Goal: Information Seeking & Learning: Learn about a topic

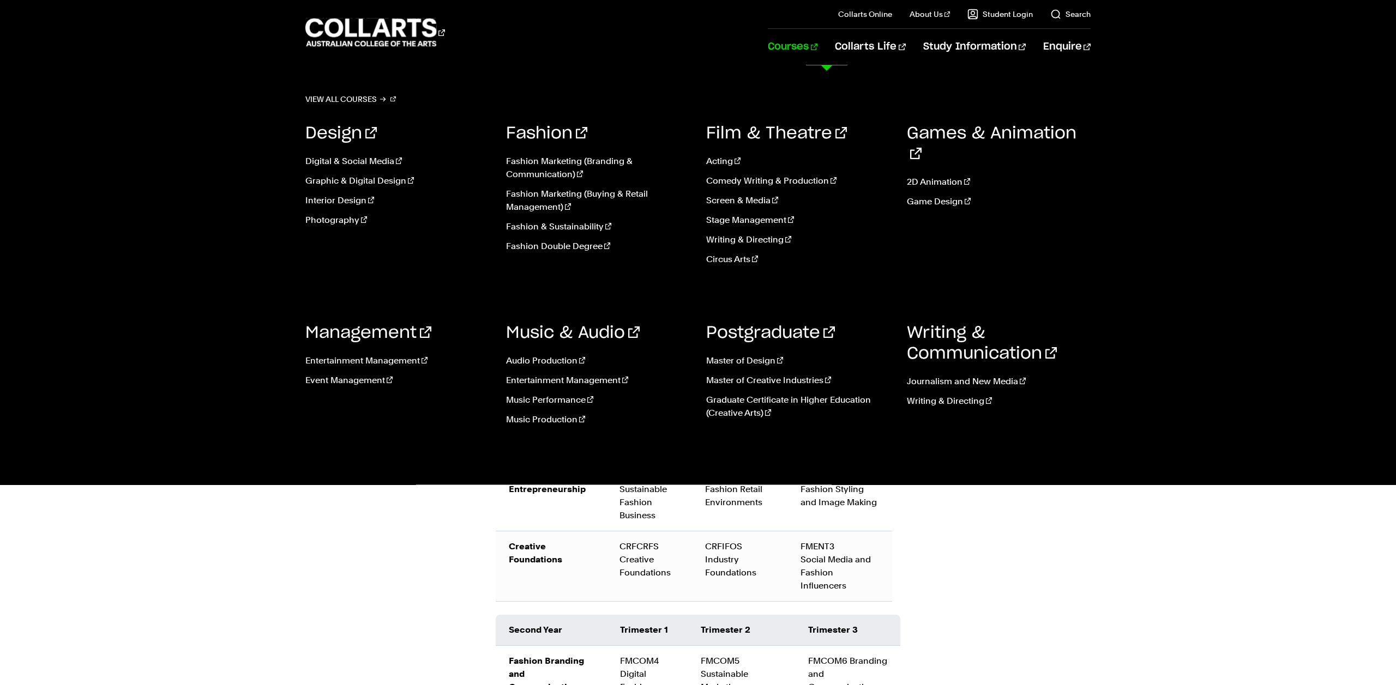
click at [477, 304] on div "Design Digital & Social Media Graphic & Digital Design Interior Design Photogra…" at bounding box center [697, 279] width 785 height 344
click at [532, 399] on link "Music Performance" at bounding box center [598, 400] width 184 height 13
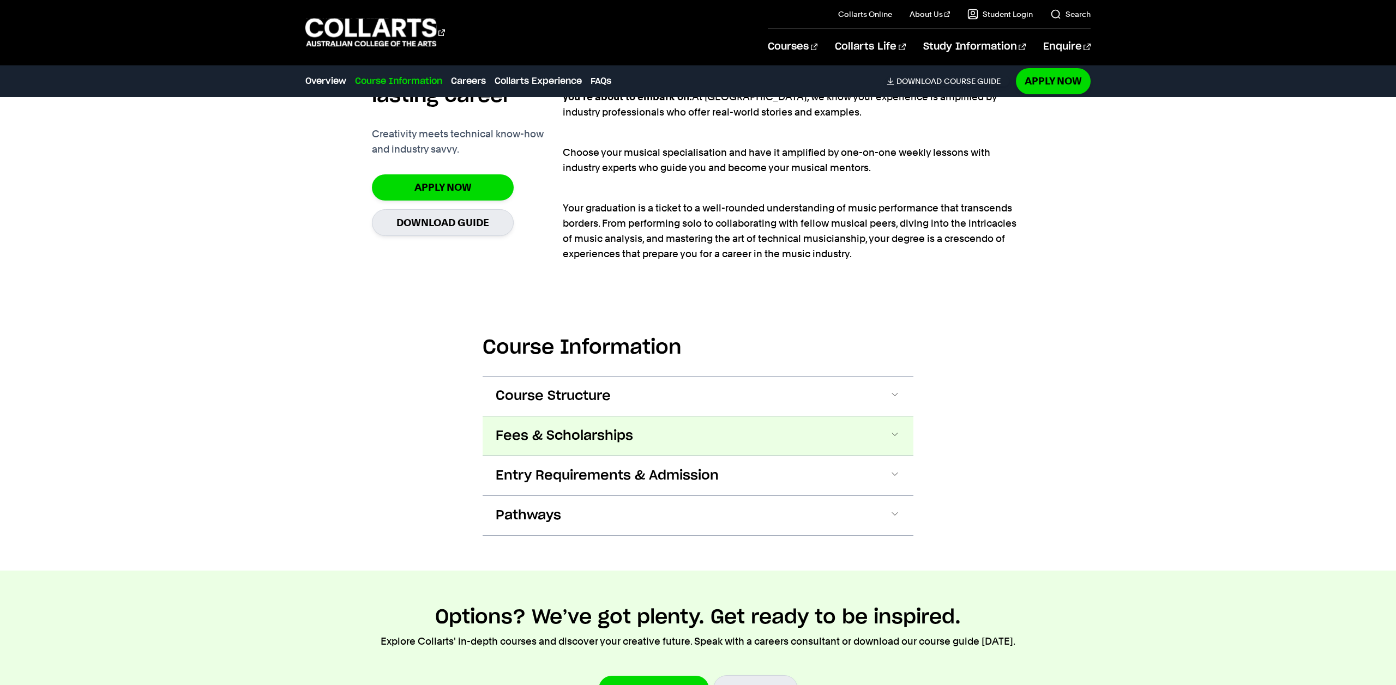
click at [549, 440] on span "Fees & Scholarships" at bounding box center [564, 435] width 137 height 17
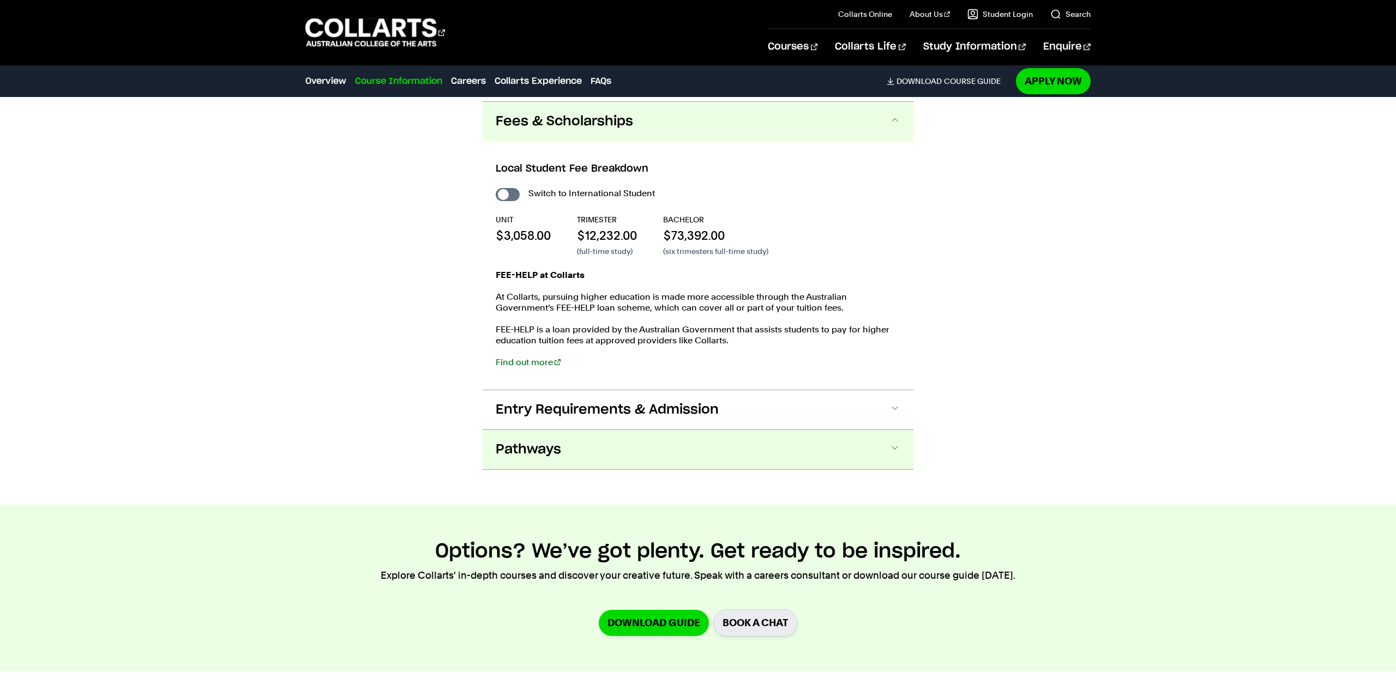
scroll to position [1173, 0]
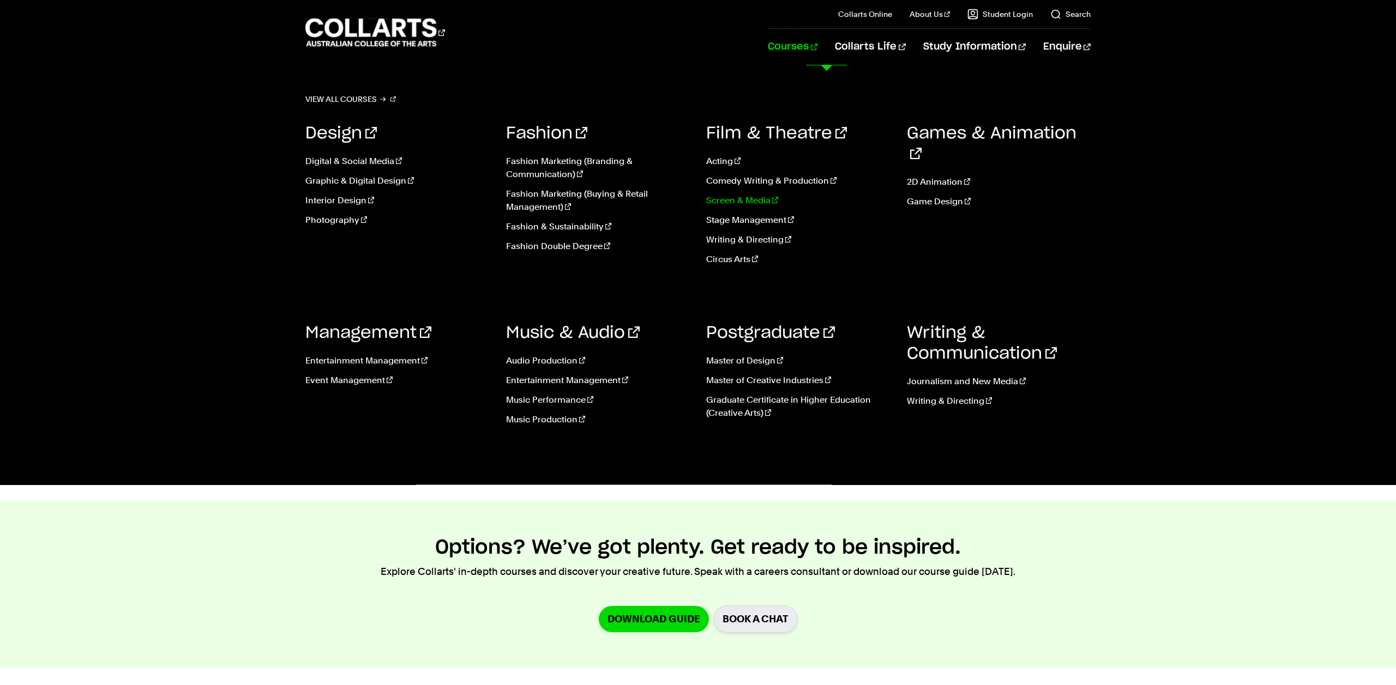
click at [732, 201] on link "Screen & Media" at bounding box center [798, 200] width 184 height 13
